Goal: Participate in discussion

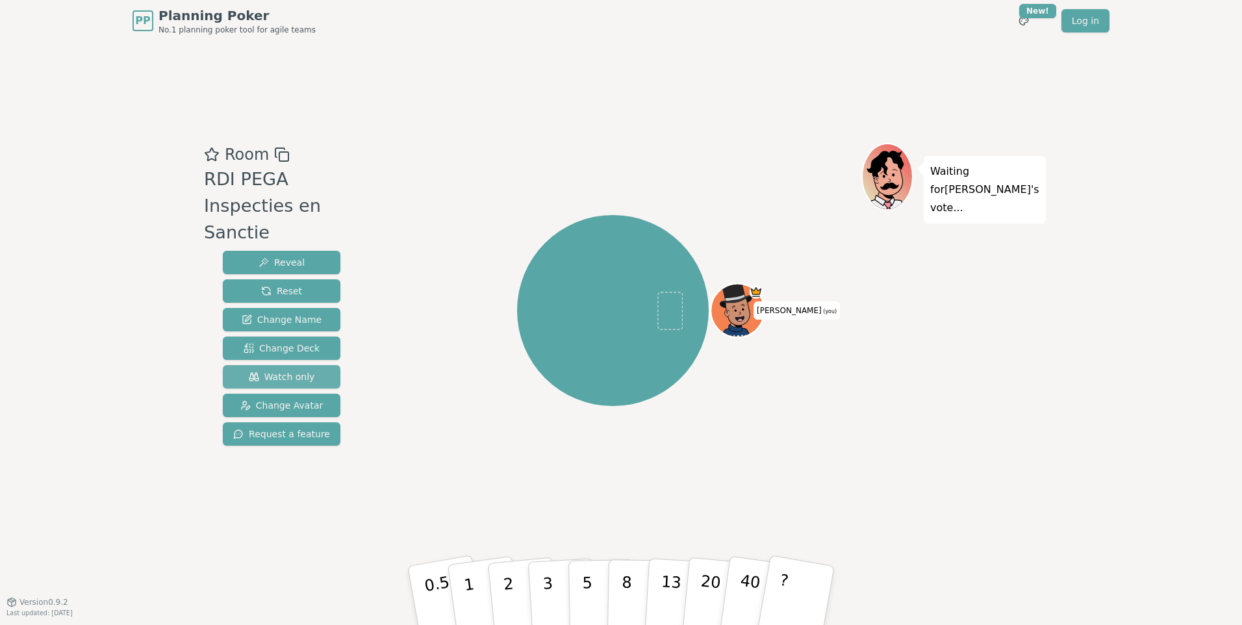
click at [294, 370] on span "Watch only" at bounding box center [282, 376] width 66 height 13
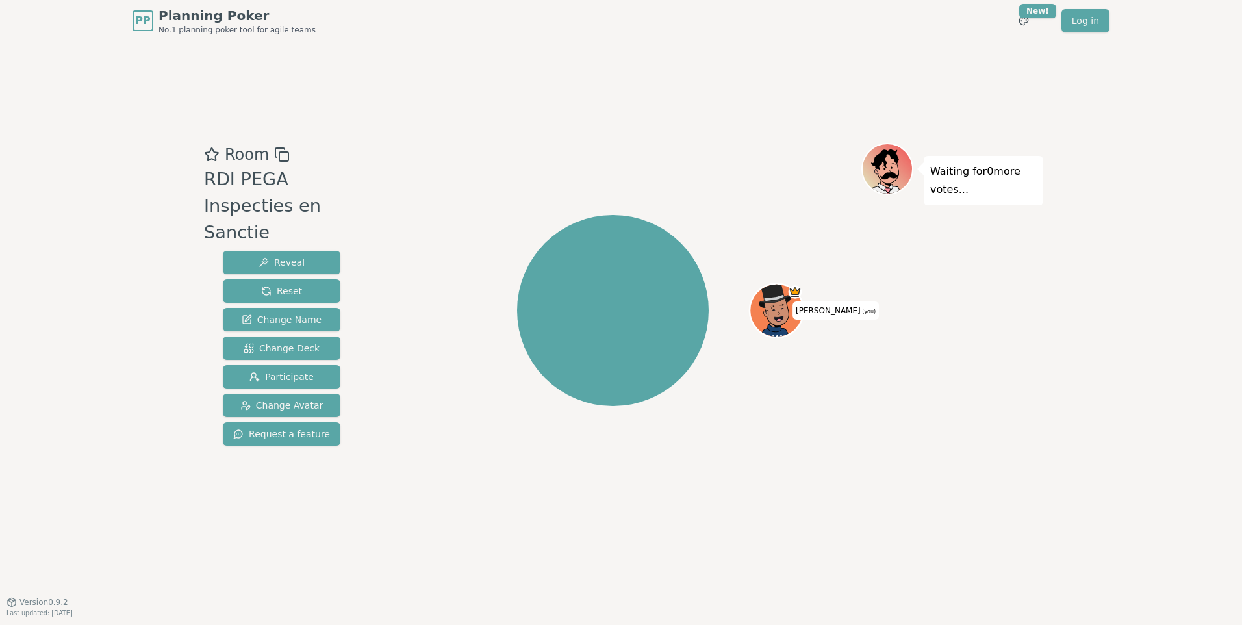
click at [856, 370] on div "[PERSON_NAME] (you)" at bounding box center [612, 310] width 497 height 288
click at [773, 311] on icon at bounding box center [778, 310] width 52 height 6
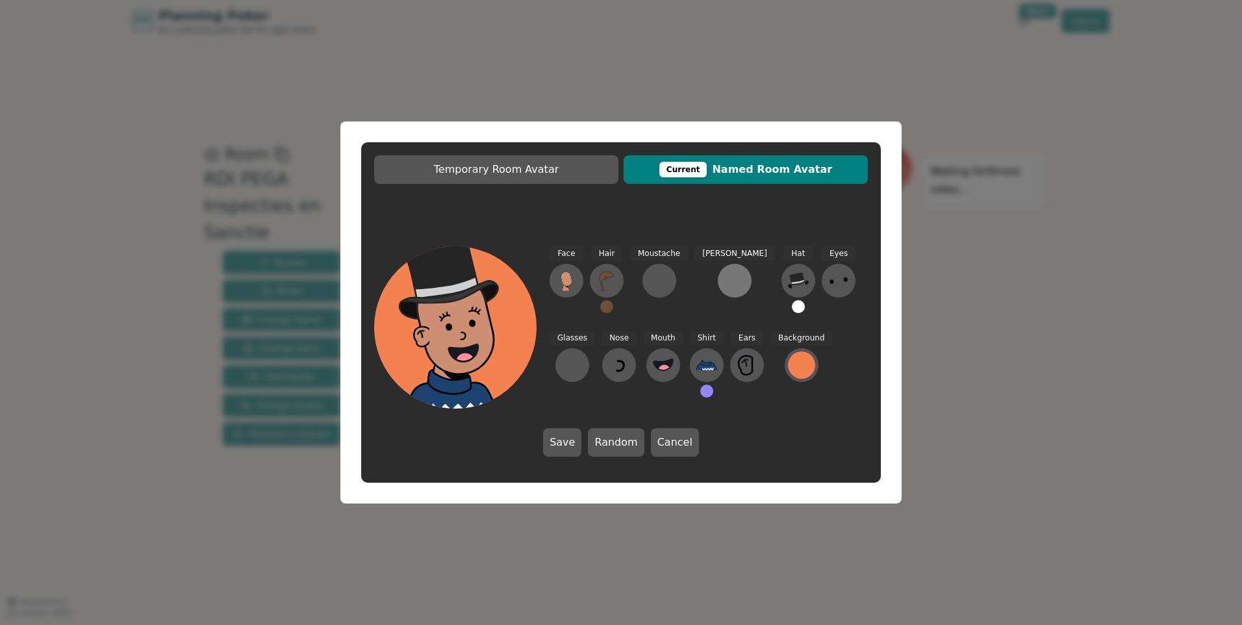
click at [724, 284] on div at bounding box center [734, 280] width 21 height 21
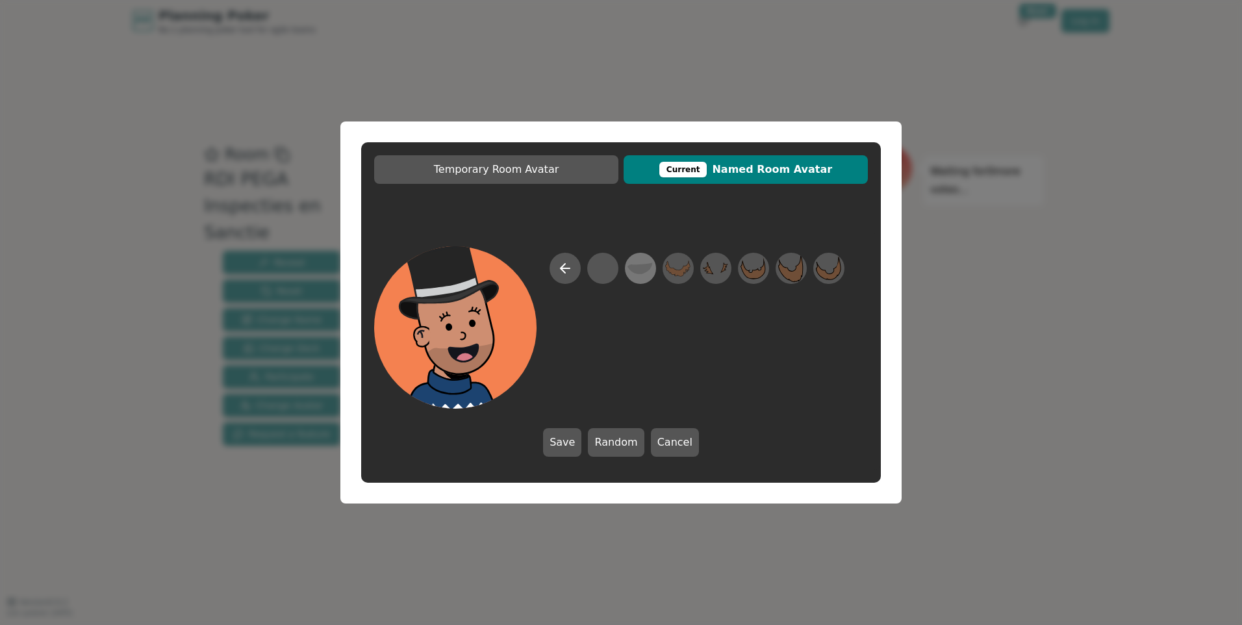
click at [643, 275] on icon at bounding box center [640, 268] width 25 height 29
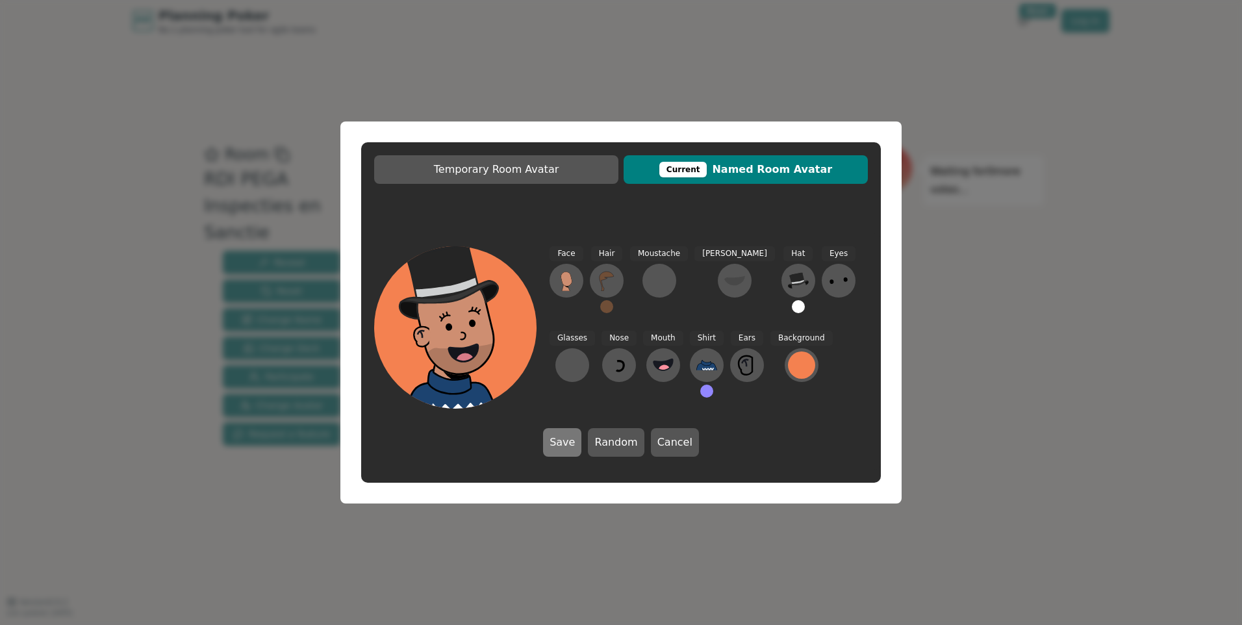
click at [565, 442] on button "Save" at bounding box center [562, 442] width 38 height 29
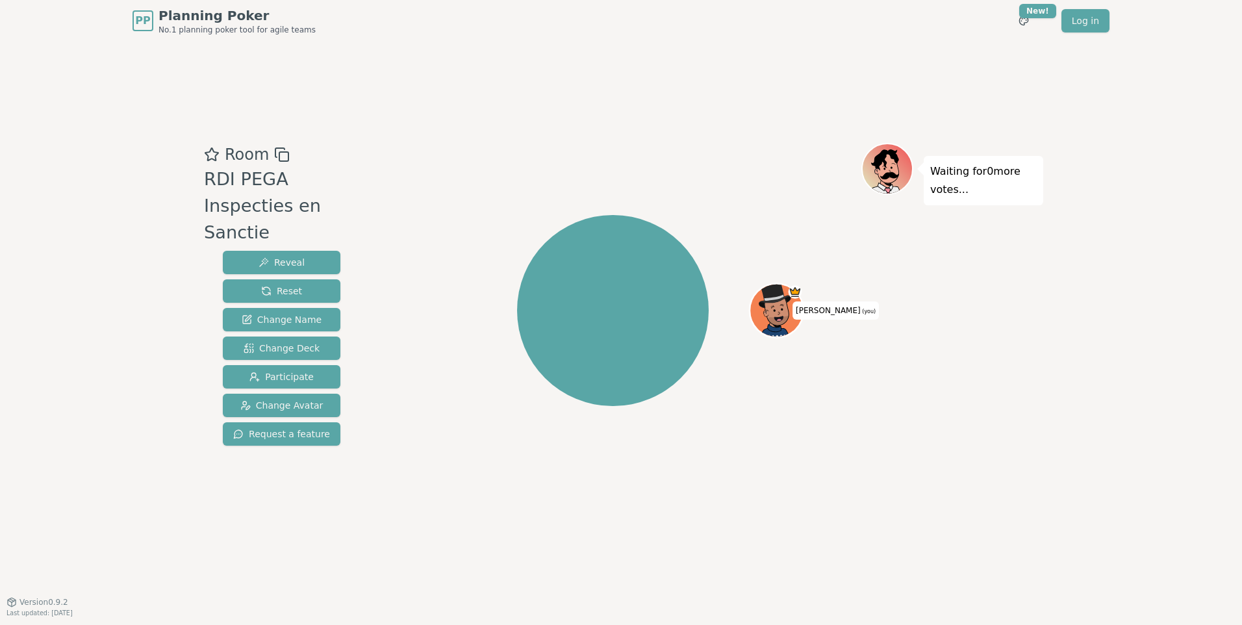
click at [778, 316] on icon at bounding box center [778, 321] width 52 height 10
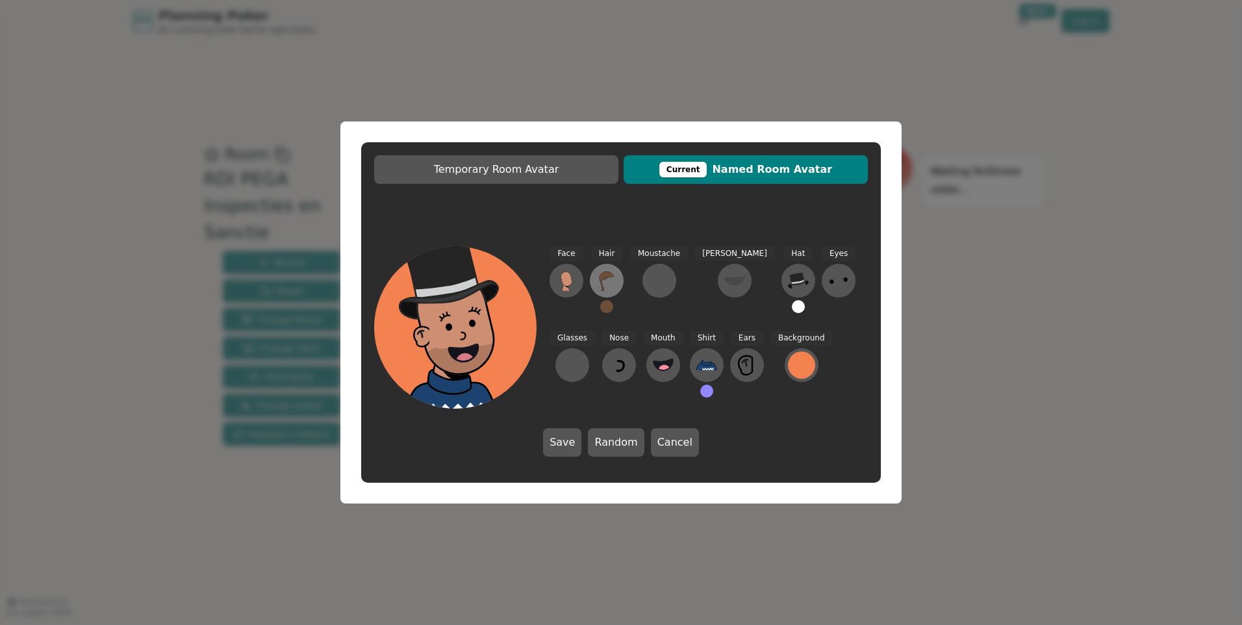
click at [615, 280] on icon at bounding box center [606, 280] width 21 height 21
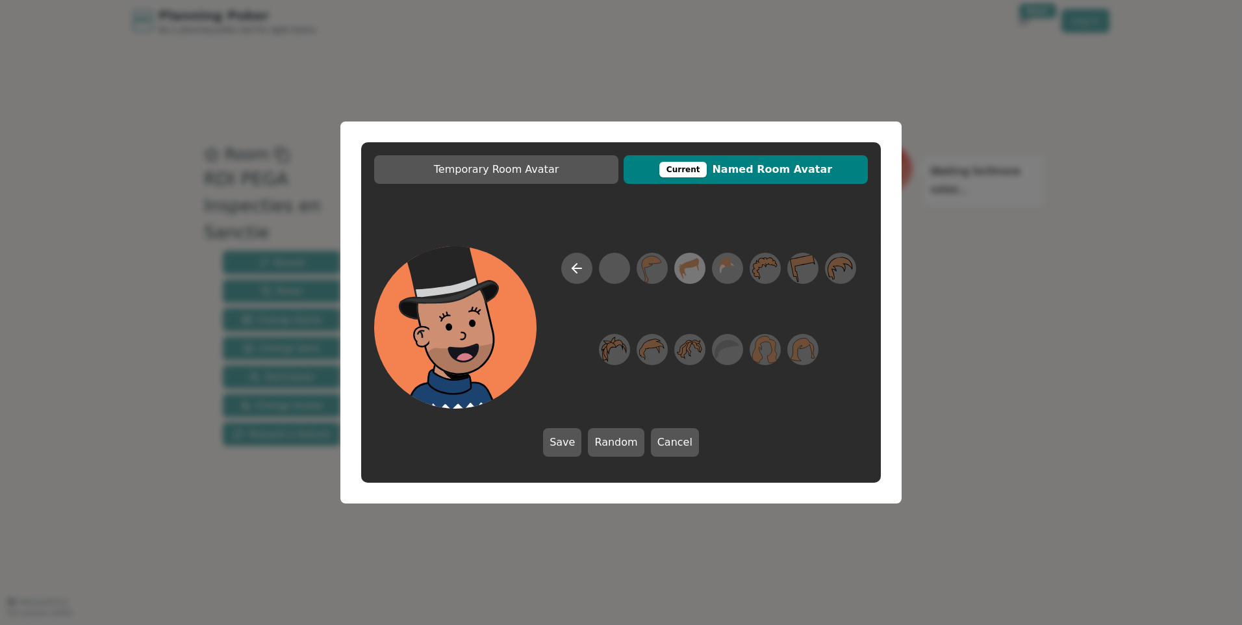
click at [687, 268] on icon at bounding box center [689, 268] width 19 height 21
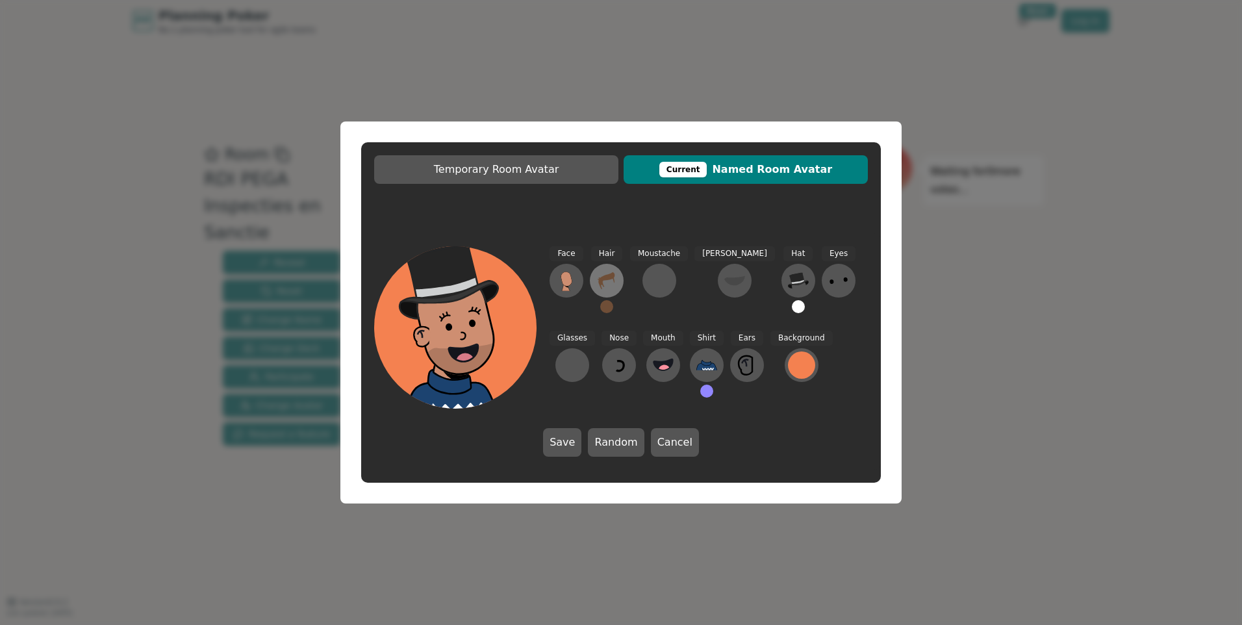
click at [616, 275] on icon at bounding box center [606, 280] width 21 height 21
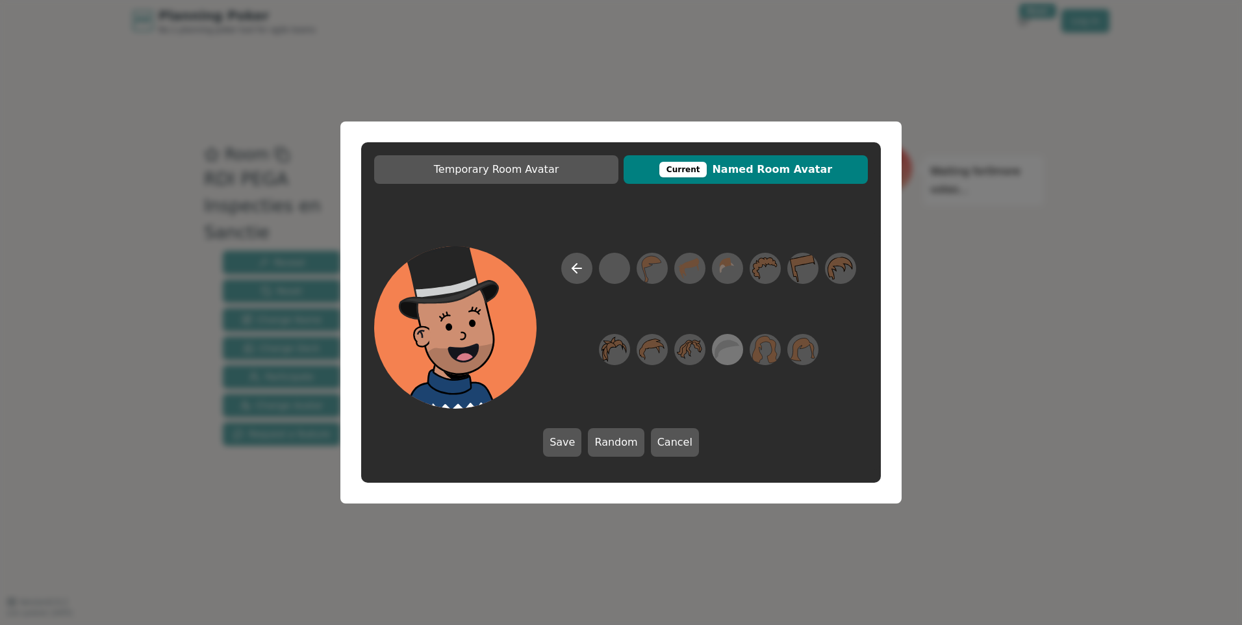
click at [733, 348] on icon at bounding box center [727, 349] width 25 height 29
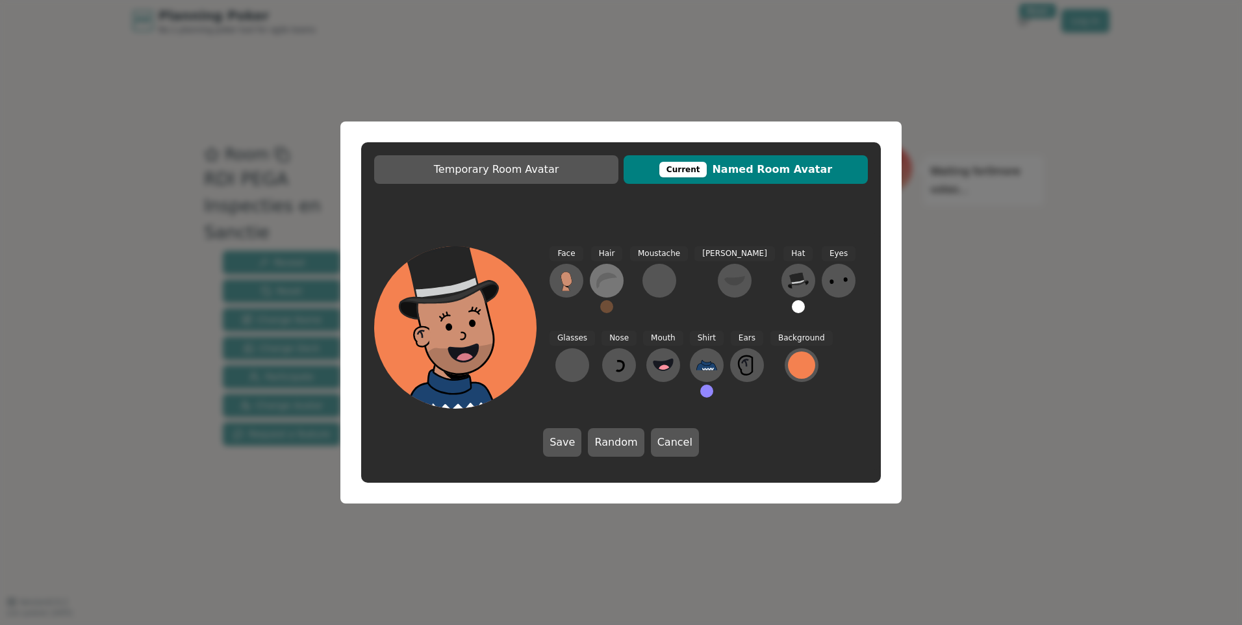
click at [603, 289] on icon at bounding box center [606, 280] width 21 height 21
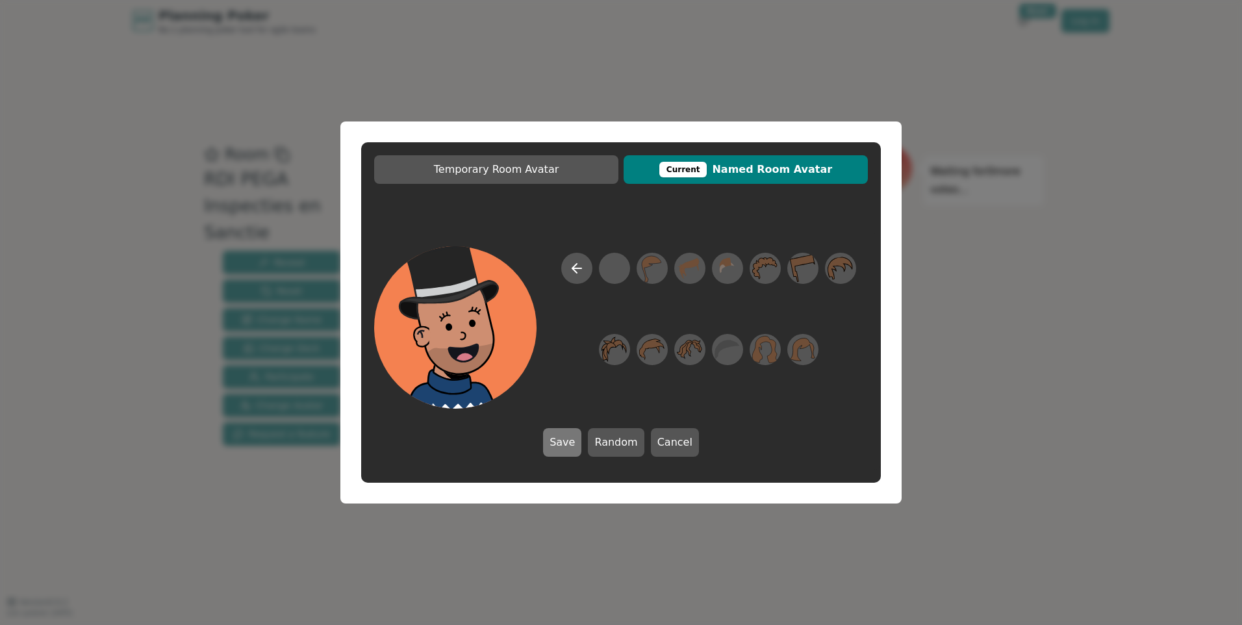
click at [568, 441] on button "Save" at bounding box center [562, 442] width 38 height 29
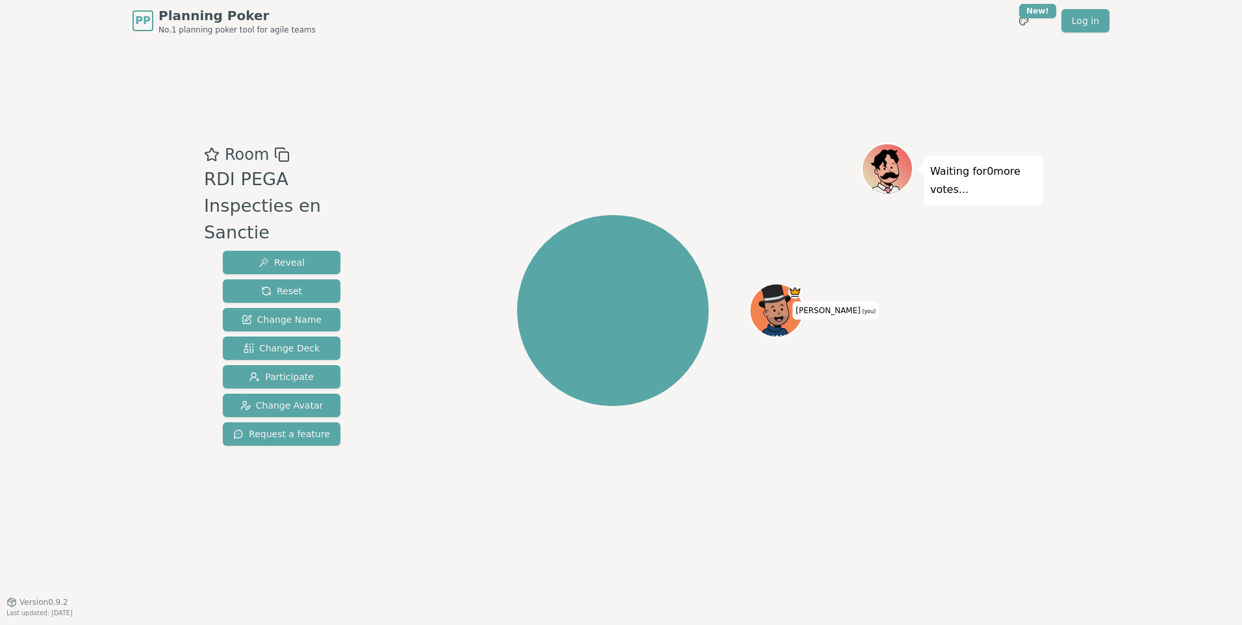
click at [932, 420] on div "Waiting for 0 more votes..." at bounding box center [952, 321] width 182 height 357
